Goal: Task Accomplishment & Management: Complete application form

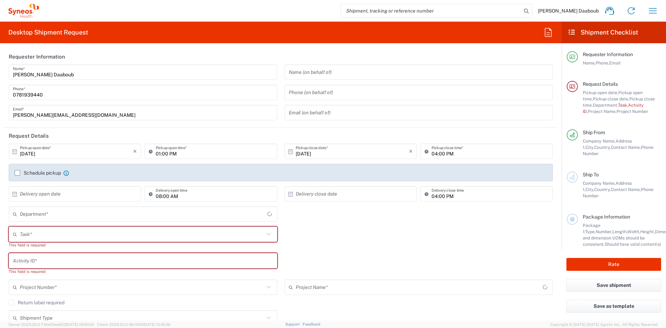
type input "4510"
type input "[GEOGRAPHIC_DATA]"
type input "Syneos Health France SARL"
click at [70, 236] on input "text" at bounding box center [142, 234] width 244 height 12
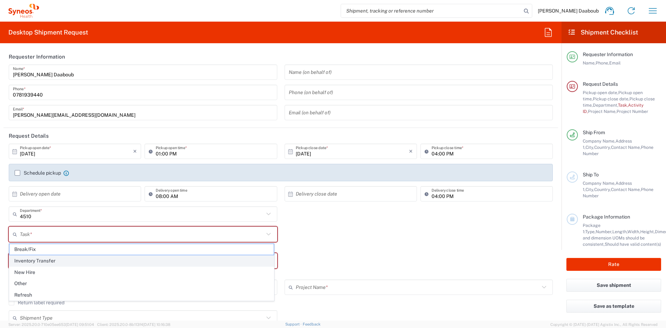
click at [39, 263] on span "Inventory Transfer" at bounding box center [141, 260] width 264 height 11
type input "Inventory Transfer"
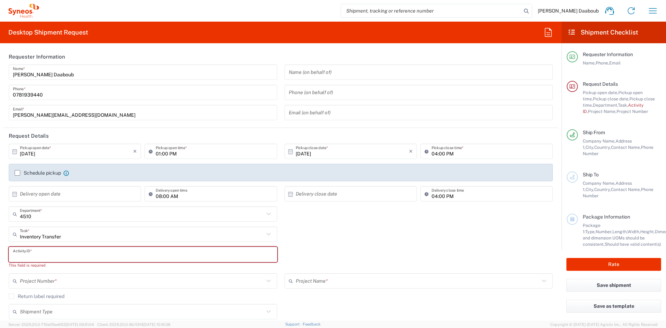
click at [30, 253] on input "text" at bounding box center [143, 254] width 260 height 12
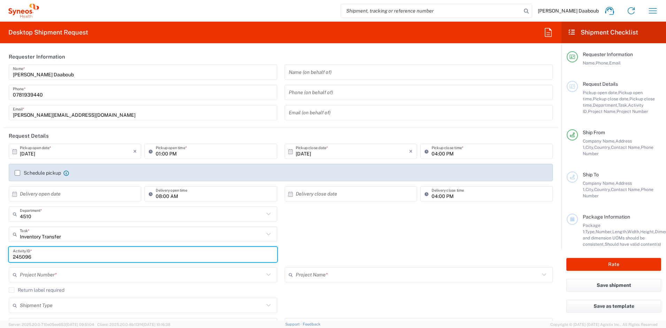
type input "245096"
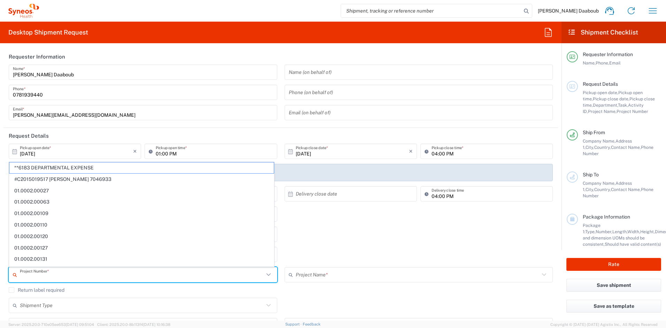
drag, startPoint x: 40, startPoint y: 273, endPoint x: 23, endPoint y: 271, distance: 16.9
click at [39, 273] on input "text" at bounding box center [142, 275] width 244 height 12
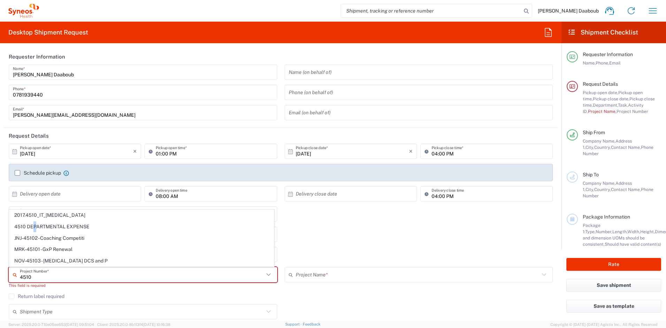
drag, startPoint x: 34, startPoint y: 225, endPoint x: 5, endPoint y: 236, distance: 31.4
click at [34, 225] on span "4510 DEPARTMENTAL EXPENSE" at bounding box center [141, 226] width 264 height 11
type input "4510 DEPARTMENTAL EXPENSE"
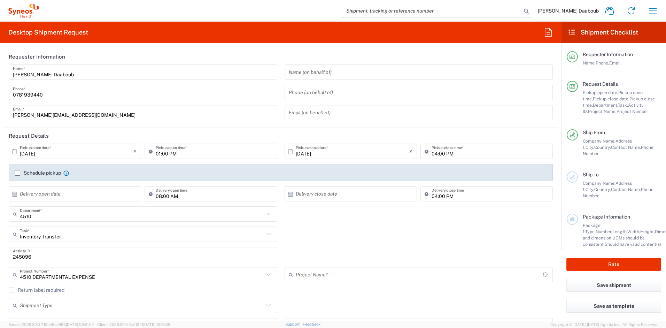
type input "4510 DEPARTMENTAL EXPENSE"
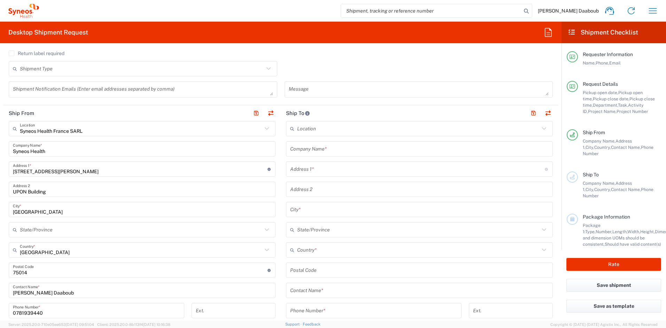
click at [331, 147] on input "text" at bounding box center [419, 149] width 259 height 12
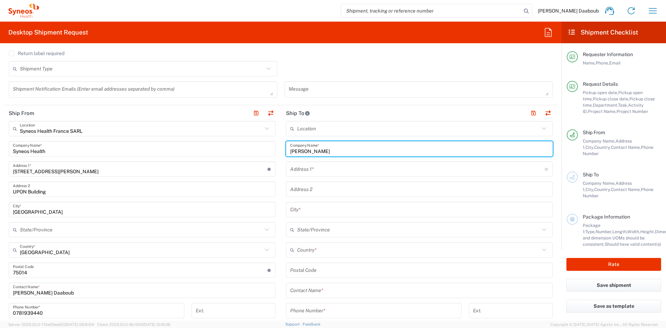
drag, startPoint x: 343, startPoint y: 153, endPoint x: 280, endPoint y: 154, distance: 62.7
click at [286, 151] on div "[PERSON_NAME] Company Name *" at bounding box center [419, 148] width 267 height 15
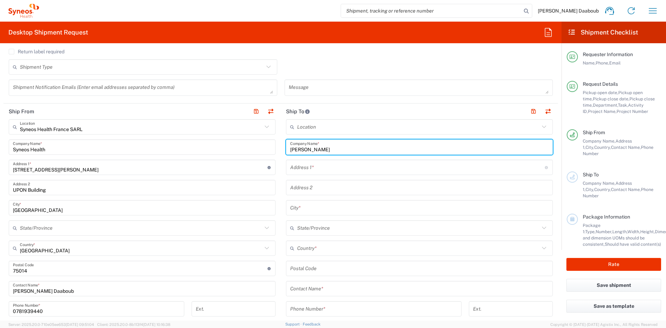
scroll to position [316, 0]
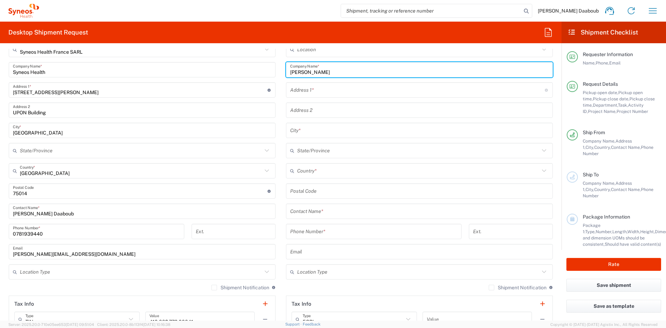
type input "[PERSON_NAME]"
click at [309, 205] on input "text" at bounding box center [419, 211] width 259 height 12
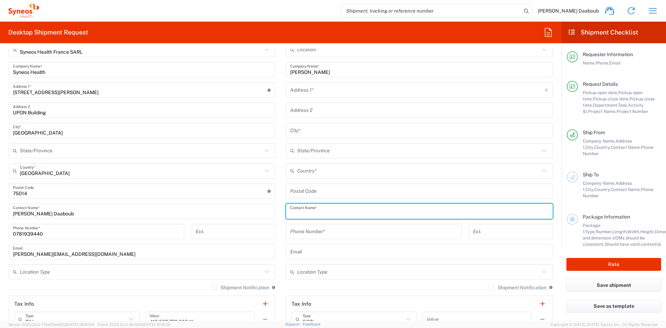
paste input "[PERSON_NAME]"
type input "[PERSON_NAME]"
click at [330, 87] on input "text" at bounding box center [417, 90] width 255 height 12
paste input "[STREET_ADDRESS]"
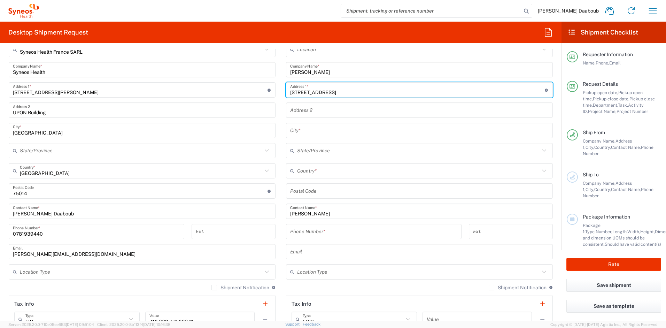
type input "[STREET_ADDRESS]"
click at [296, 128] on input "text" at bounding box center [419, 130] width 259 height 12
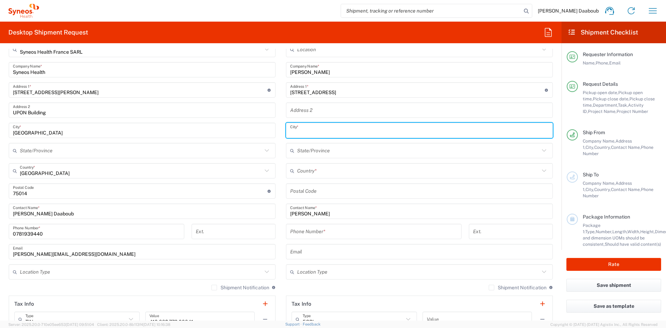
paste input "[GEOGRAPHIC_DATA]"
type input "[GEOGRAPHIC_DATA]"
click at [316, 191] on input "undefined" at bounding box center [419, 191] width 259 height 12
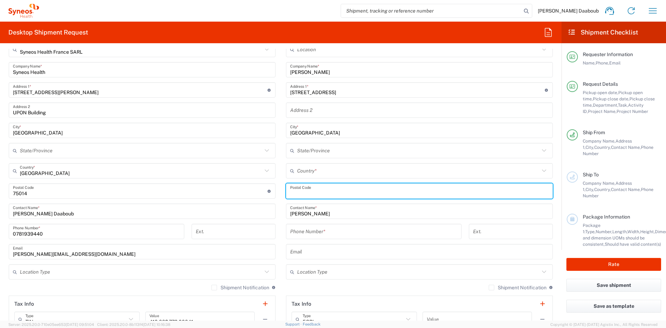
paste input "75006"
type input "75006"
click at [309, 171] on input "text" at bounding box center [418, 171] width 242 height 12
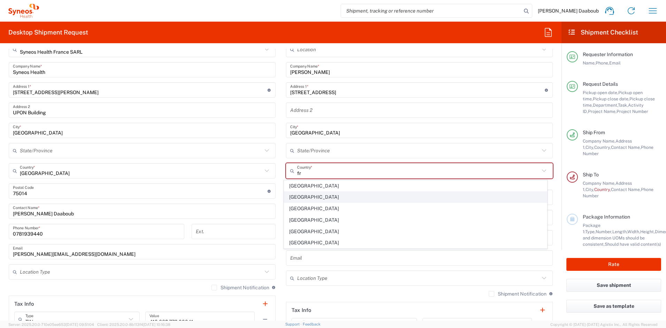
click at [299, 197] on span "[GEOGRAPHIC_DATA]" at bounding box center [415, 197] width 263 height 11
type input "[GEOGRAPHIC_DATA]"
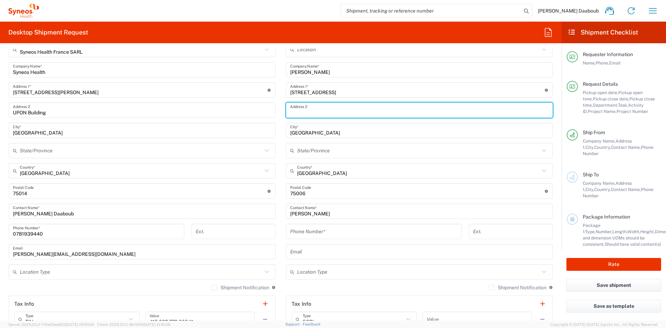
click at [330, 111] on input "text" at bounding box center [419, 110] width 259 height 12
paste input "esc.C, 2eme etage, porte droit"
type input "esc.C, 2eme etage, porte droite"
click at [305, 229] on input "tel" at bounding box center [373, 231] width 167 height 12
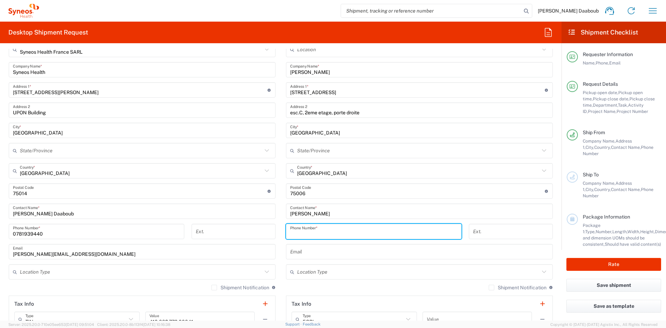
paste input "[PHONE_NUMBER]"
type input "[PHONE_NUMBER]"
click at [313, 254] on input "text" at bounding box center [419, 252] width 259 height 12
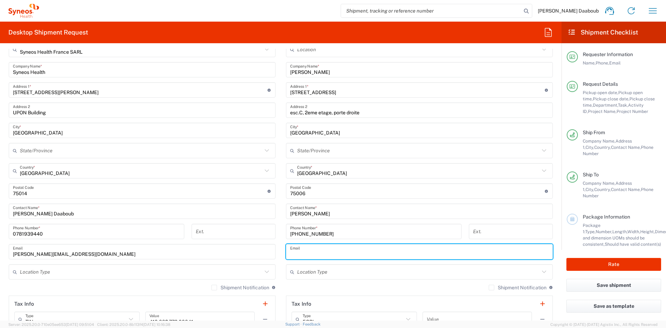
paste input "[PERSON_NAME][EMAIL_ADDRESS][DOMAIN_NAME]"
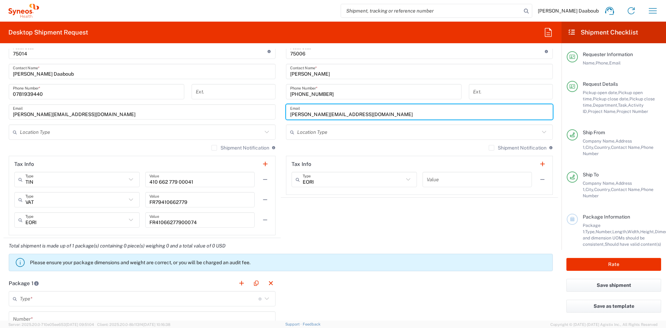
scroll to position [520, 0]
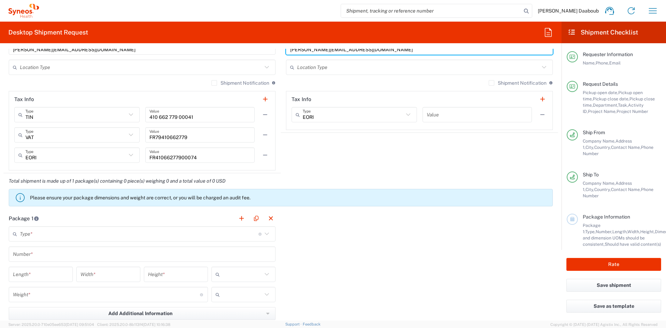
type input "[PERSON_NAME][EMAIL_ADDRESS][DOMAIN_NAME]"
drag, startPoint x: 18, startPoint y: 242, endPoint x: 29, endPoint y: 233, distance: 14.1
click at [18, 241] on main "Type * Material used to package goods Envelope Large Box Medium Box Pallet(s) O…" at bounding box center [141, 293] width 277 height 134
drag, startPoint x: 29, startPoint y: 233, endPoint x: 32, endPoint y: 236, distance: 4.0
click at [29, 233] on input "text" at bounding box center [139, 234] width 239 height 12
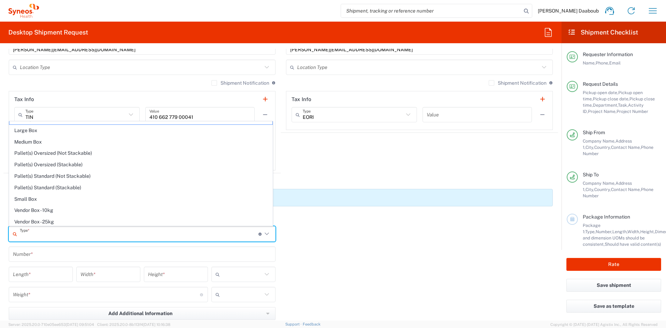
scroll to position [21, 0]
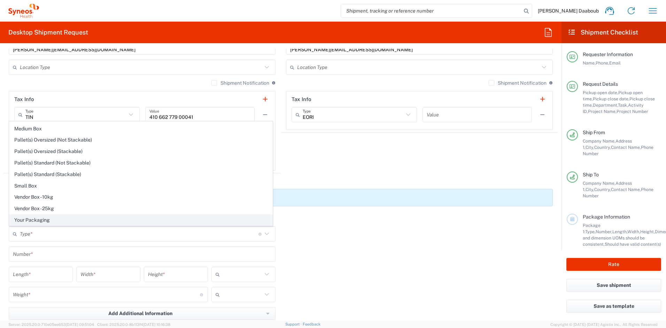
click at [37, 218] on span "Your Packaging" at bounding box center [140, 220] width 263 height 11
type input "Your Packaging"
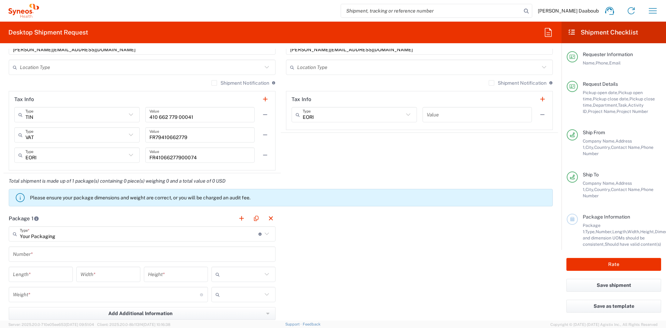
click at [38, 250] on input "text" at bounding box center [142, 254] width 259 height 12
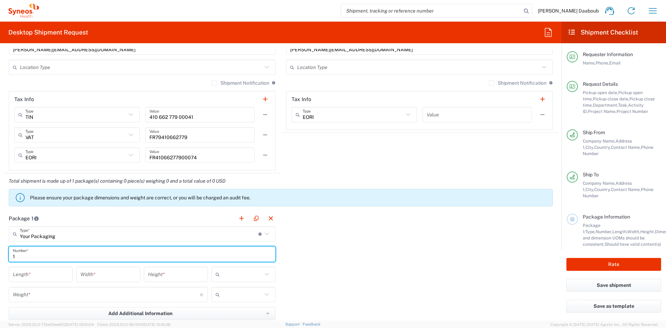
type input "1"
click at [253, 277] on input "text" at bounding box center [243, 274] width 40 height 11
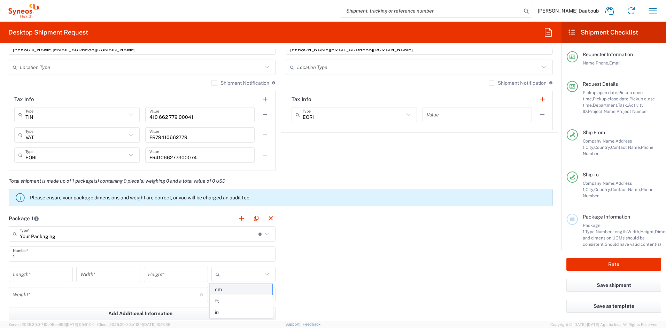
click at [225, 289] on span "cm" at bounding box center [241, 289] width 62 height 11
type input "cm"
click at [225, 289] on input "text" at bounding box center [243, 294] width 40 height 11
drag, startPoint x: 226, startPoint y: 308, endPoint x: 92, endPoint y: 287, distance: 135.5
click at [226, 308] on span "kgs" at bounding box center [241, 309] width 62 height 11
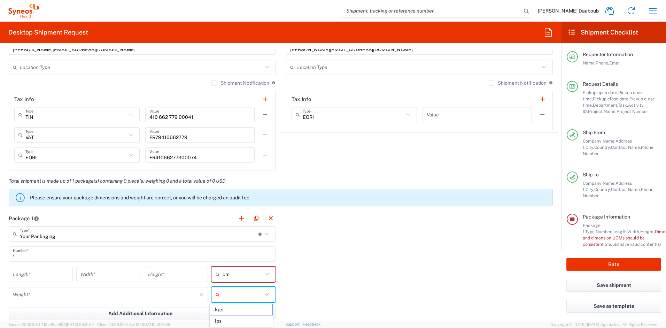
type input "kgs"
drag, startPoint x: 45, startPoint y: 272, endPoint x: 34, endPoint y: 271, distance: 10.9
click at [45, 272] on input "number" at bounding box center [41, 274] width 56 height 12
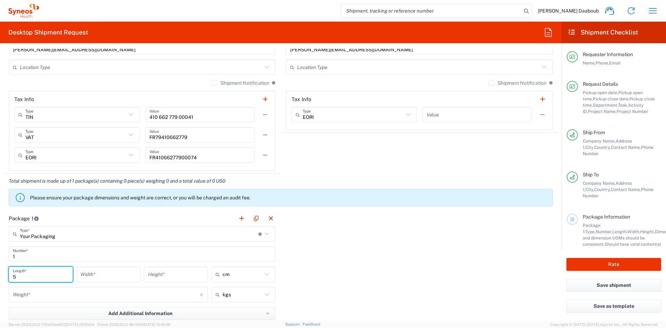
type input "5"
click at [28, 300] on div "Weight * Total weight of package(s) in pounds or kilograms" at bounding box center [108, 294] width 199 height 15
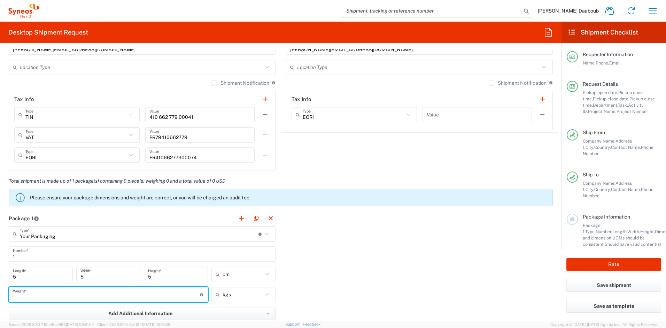
click at [27, 295] on input "number" at bounding box center [106, 294] width 187 height 12
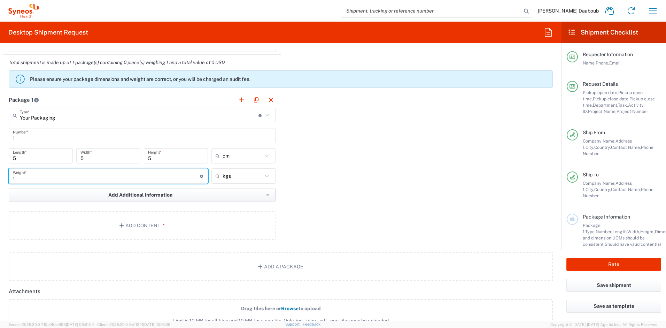
scroll to position [664, 0]
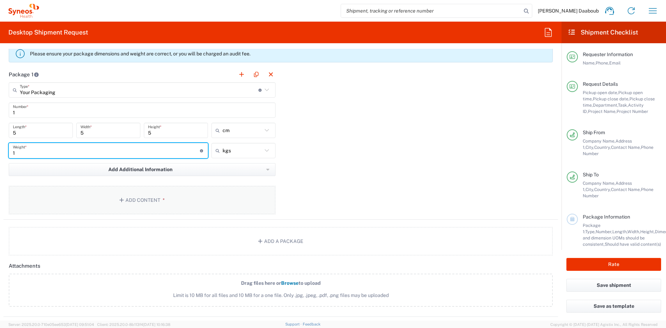
type input "1"
click at [137, 191] on button "Add Content *" at bounding box center [142, 200] width 267 height 29
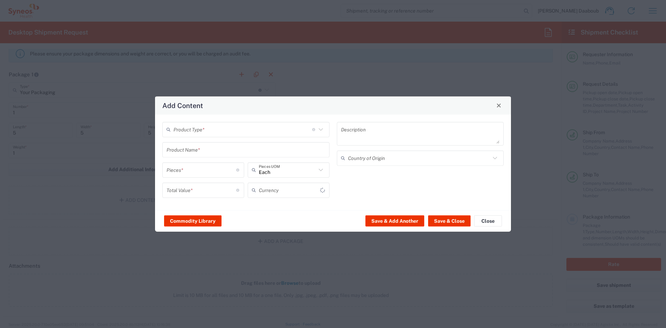
type input "US Dollar"
click at [190, 131] on input "text" at bounding box center [243, 129] width 139 height 12
click at [193, 153] on span "General Commodity" at bounding box center [246, 156] width 166 height 11
type input "General Commodity"
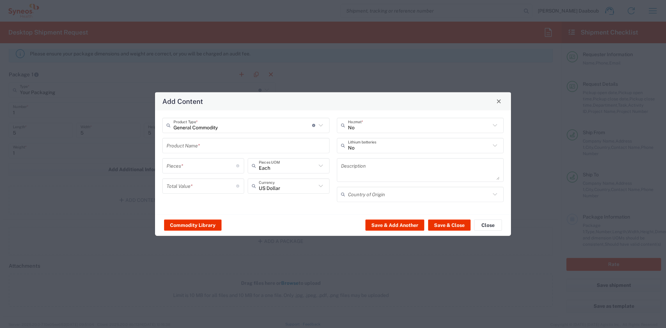
click at [192, 148] on input "text" at bounding box center [246, 145] width 159 height 12
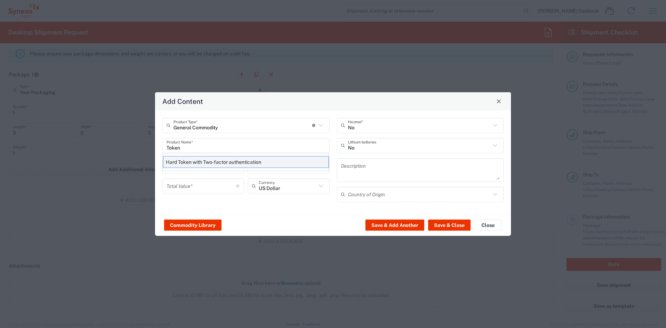
click at [213, 163] on div "Hard Token with Two-factor authentication" at bounding box center [246, 162] width 166 height 12
type input "Hard Token with Two-factor authentication"
type textarea "One-time password (OTP) token with an LCD screen to display the 6-digit OTP code"
type input "[GEOGRAPHIC_DATA]"
type input "Yes"
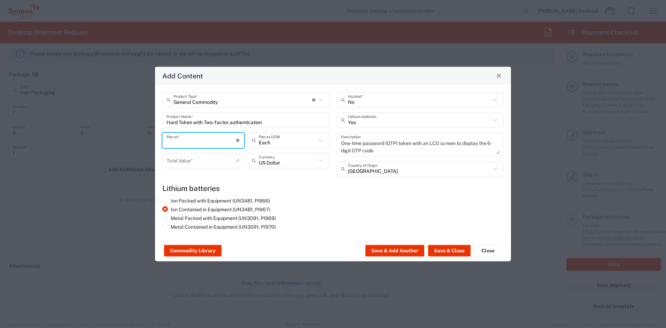
click at [194, 145] on input "number" at bounding box center [202, 140] width 70 height 12
type input "1"
click at [207, 164] on input "number" at bounding box center [202, 160] width 70 height 12
type input "10"
click at [448, 252] on button "Save & Close" at bounding box center [449, 250] width 43 height 11
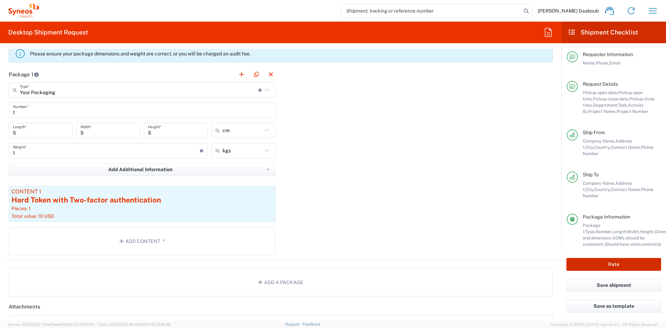
click at [610, 264] on button "Rate" at bounding box center [614, 264] width 95 height 13
type input "4510 DEPARTMENTAL EXPENSE"
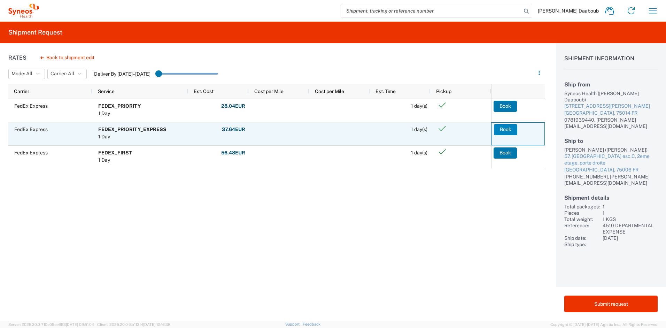
click at [510, 130] on button "Book" at bounding box center [505, 129] width 23 height 11
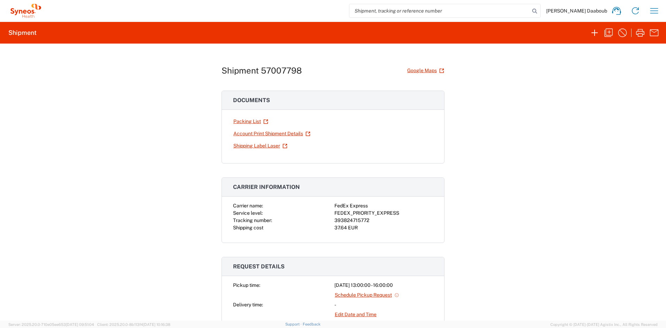
click at [352, 221] on div "393824715772" at bounding box center [383, 220] width 99 height 7
copy div "393824715772"
click at [268, 145] on link "Shipping Label Laser" at bounding box center [260, 146] width 55 height 12
